Goal: Check status

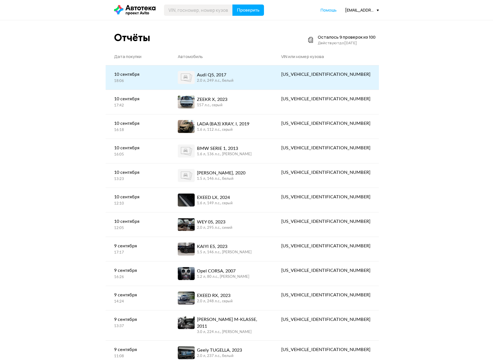
click at [228, 78] on div "2.0 л, 249 л.c., белый" at bounding box center [215, 80] width 37 height 5
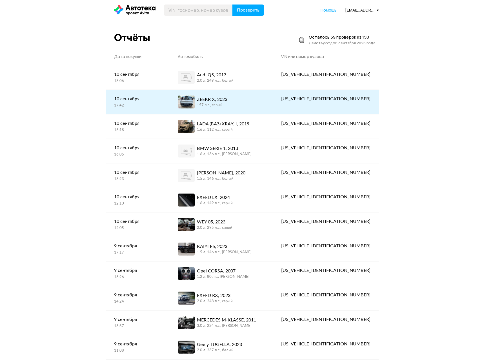
click at [228, 98] on div "ZEEKR X, 2023" at bounding box center [212, 99] width 30 height 7
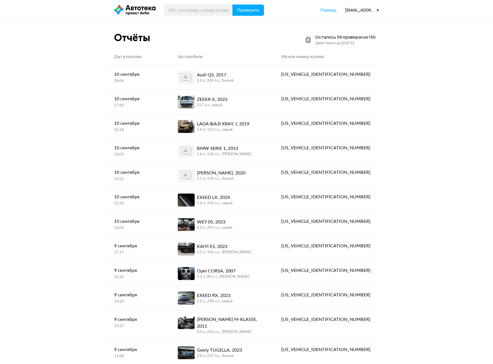
click at [196, 11] on input "text" at bounding box center [198, 10] width 69 height 11
type input "А593ОО142"
click at [233, 5] on button "Проверить" at bounding box center [249, 10] width 32 height 11
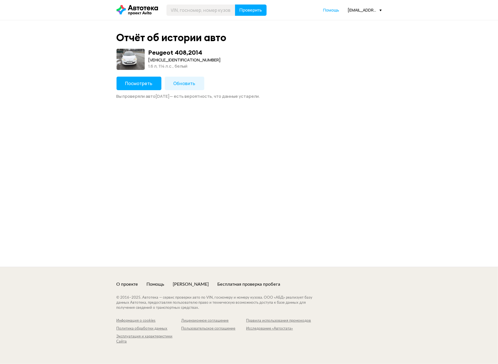
click at [142, 81] on span "Посмотреть" at bounding box center [138, 83] width 27 height 6
